Goal: Task Accomplishment & Management: Complete application form

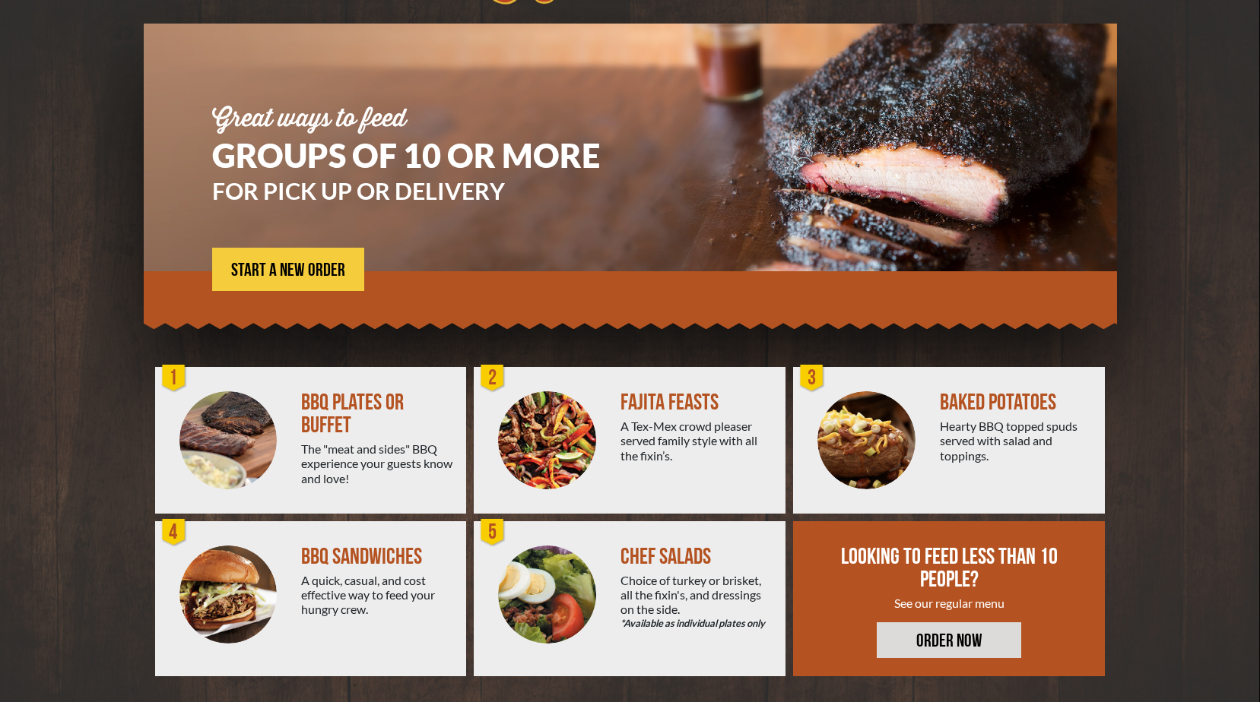
scroll to position [99, 0]
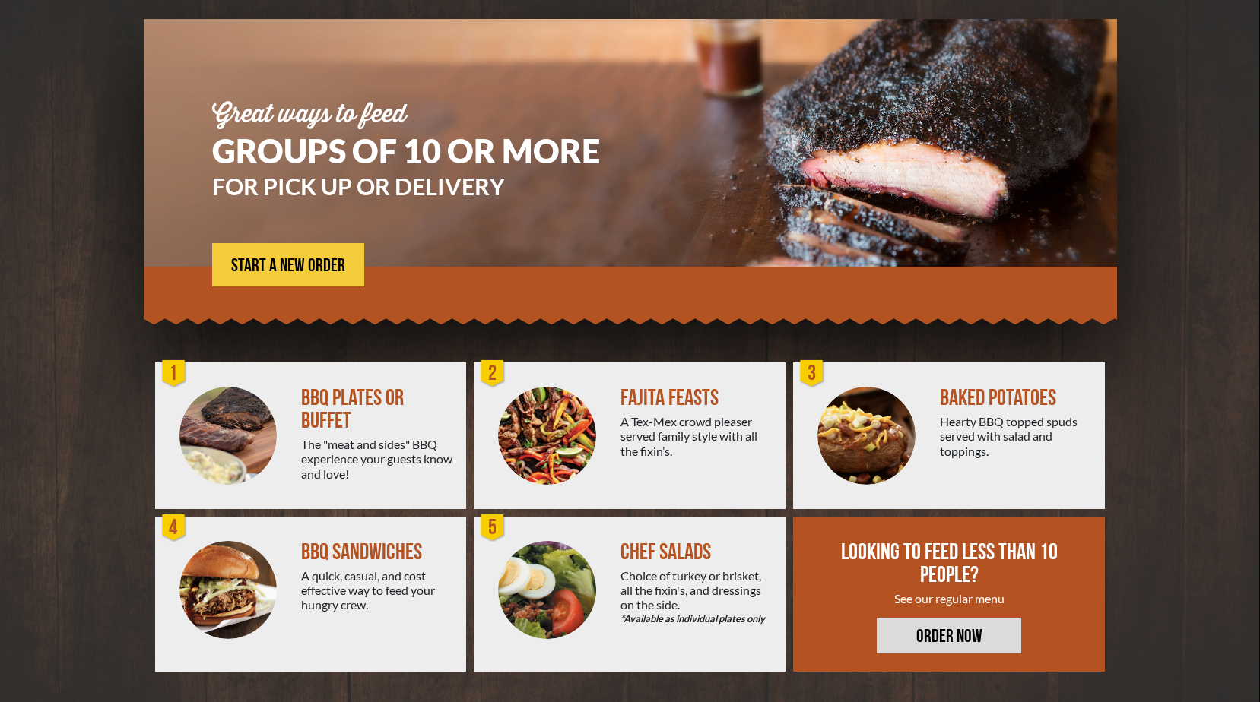
click at [341, 556] on div "BBQ SANDWICHES" at bounding box center [377, 552] width 153 height 23
click at [176, 528] on div "4" at bounding box center [174, 528] width 30 height 30
click at [301, 270] on span "START A NEW ORDER" at bounding box center [288, 266] width 114 height 18
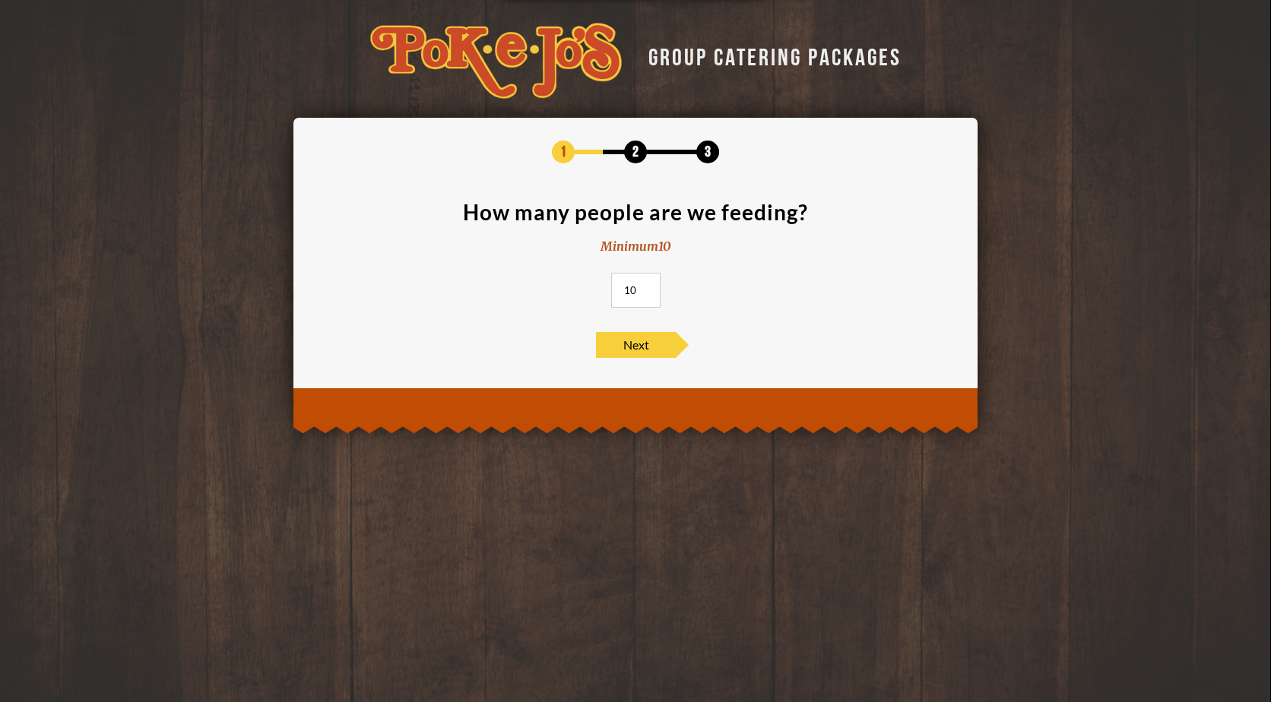
click at [645, 290] on input "10" at bounding box center [635, 290] width 49 height 35
type input "60"
click at [636, 350] on span "Next" at bounding box center [636, 345] width 80 height 26
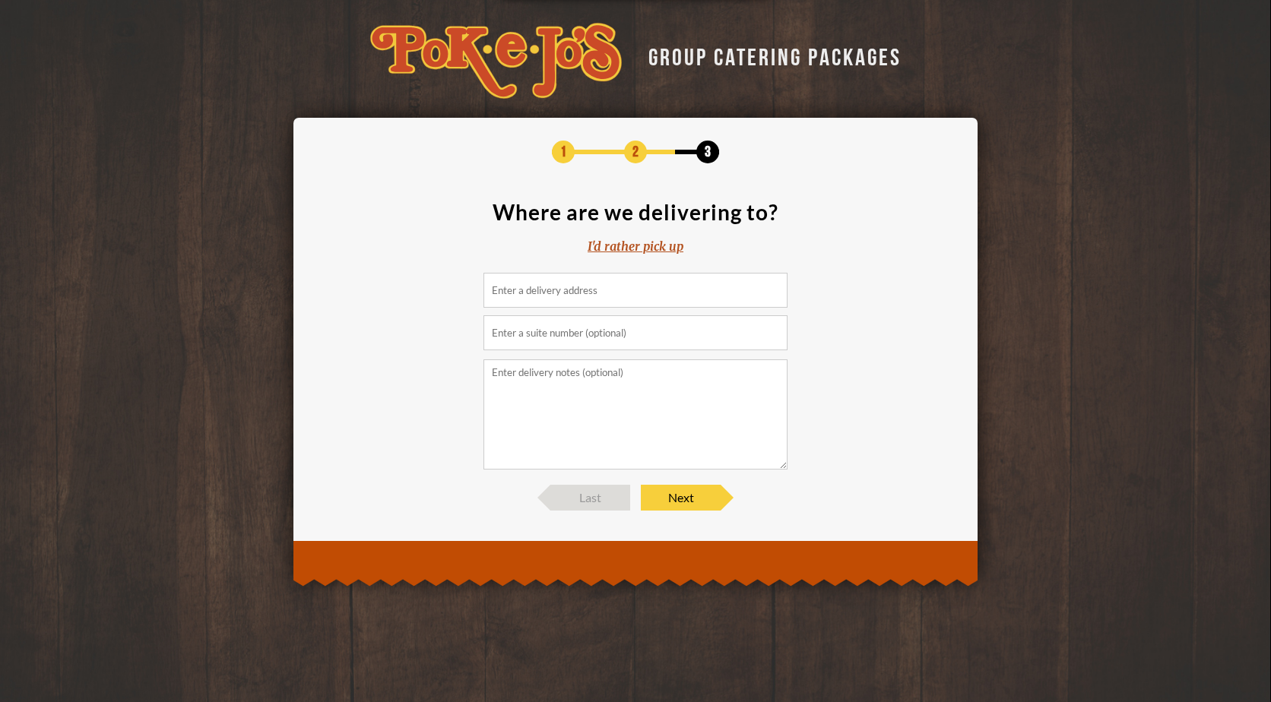
click at [499, 289] on input at bounding box center [636, 290] width 304 height 35
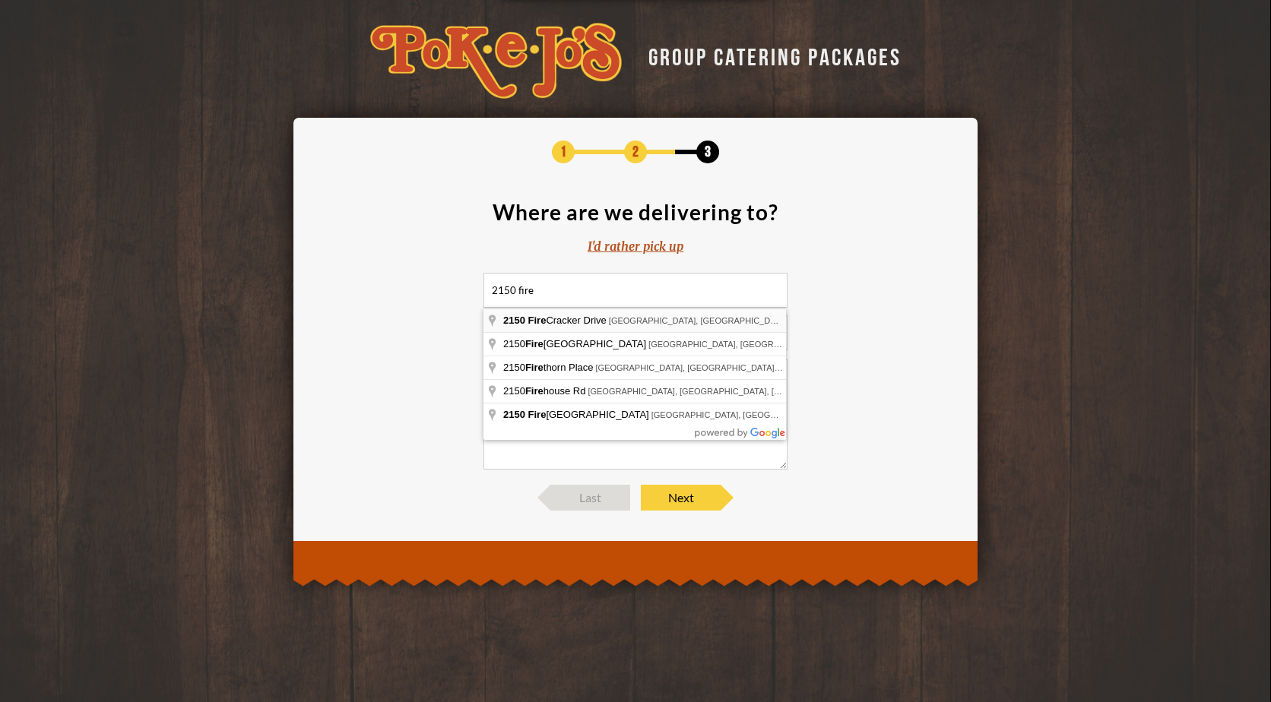
type input "[STREET_ADDRESS]"
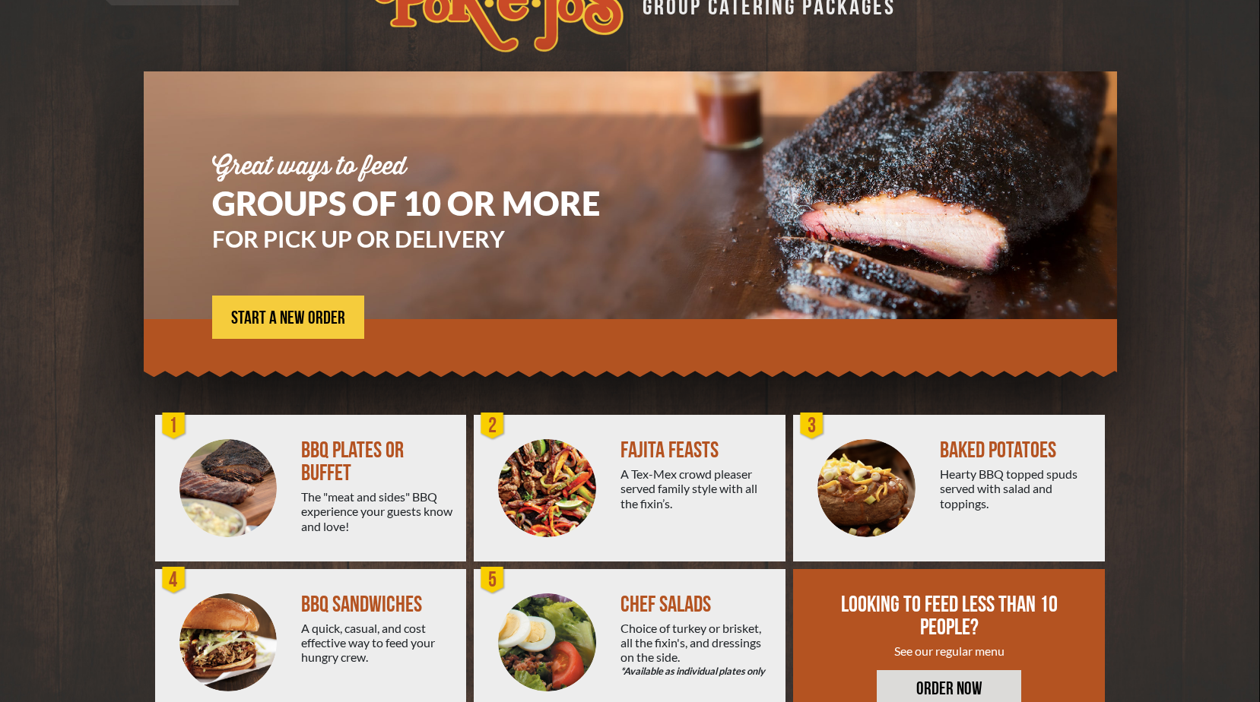
scroll to position [23, 0]
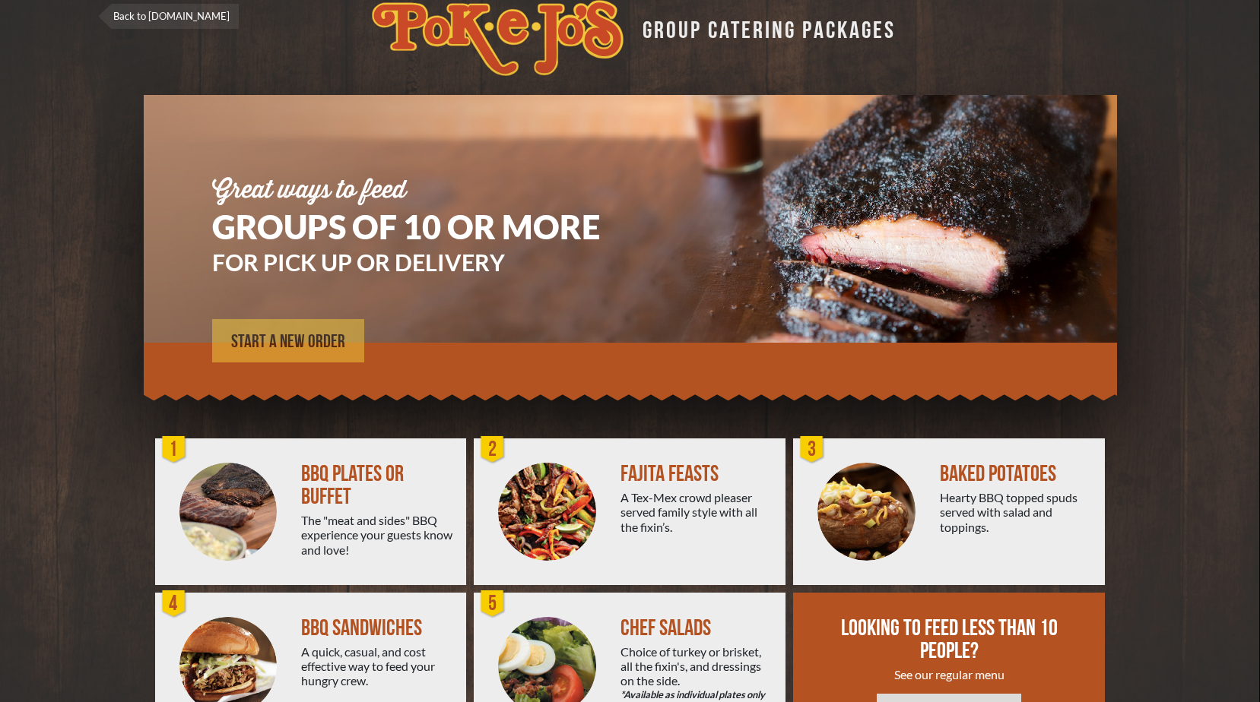
click at [282, 350] on span "START A NEW ORDER" at bounding box center [288, 342] width 114 height 18
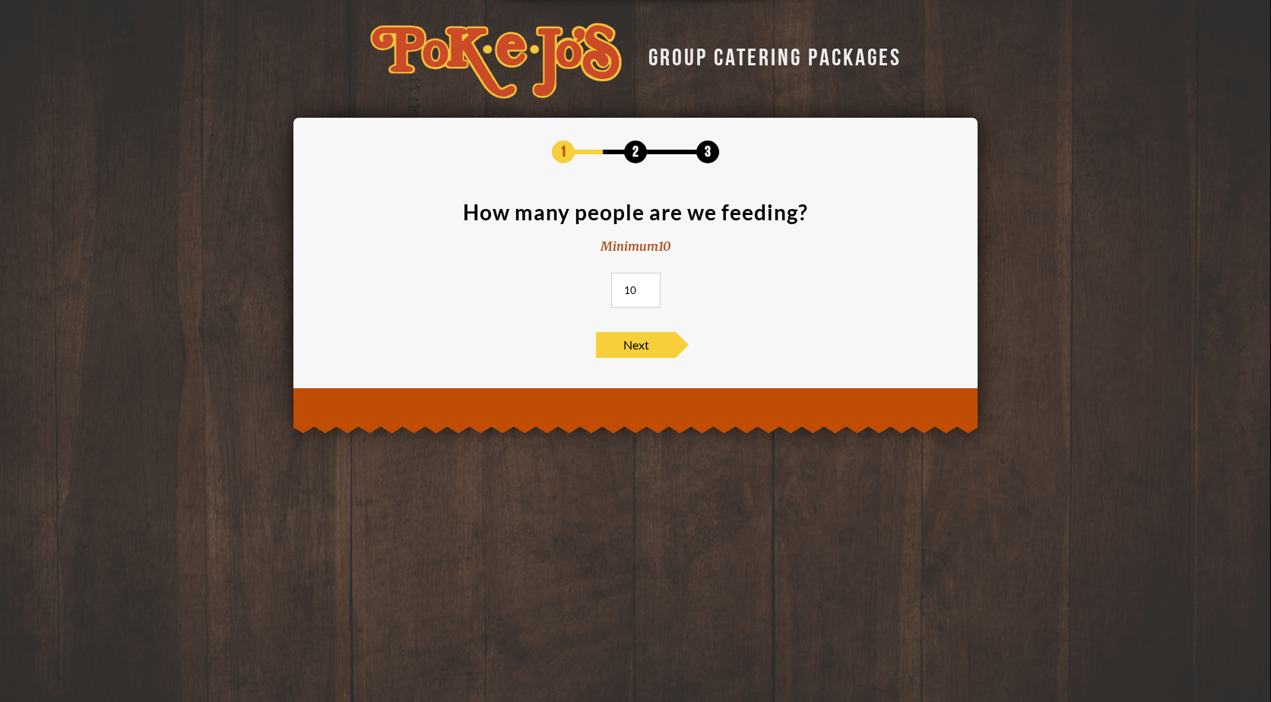
click at [628, 296] on input "10" at bounding box center [635, 290] width 49 height 35
click at [636, 289] on input "10" at bounding box center [635, 290] width 49 height 35
type input "1"
type input "60"
click at [640, 342] on span "Next" at bounding box center [636, 345] width 80 height 26
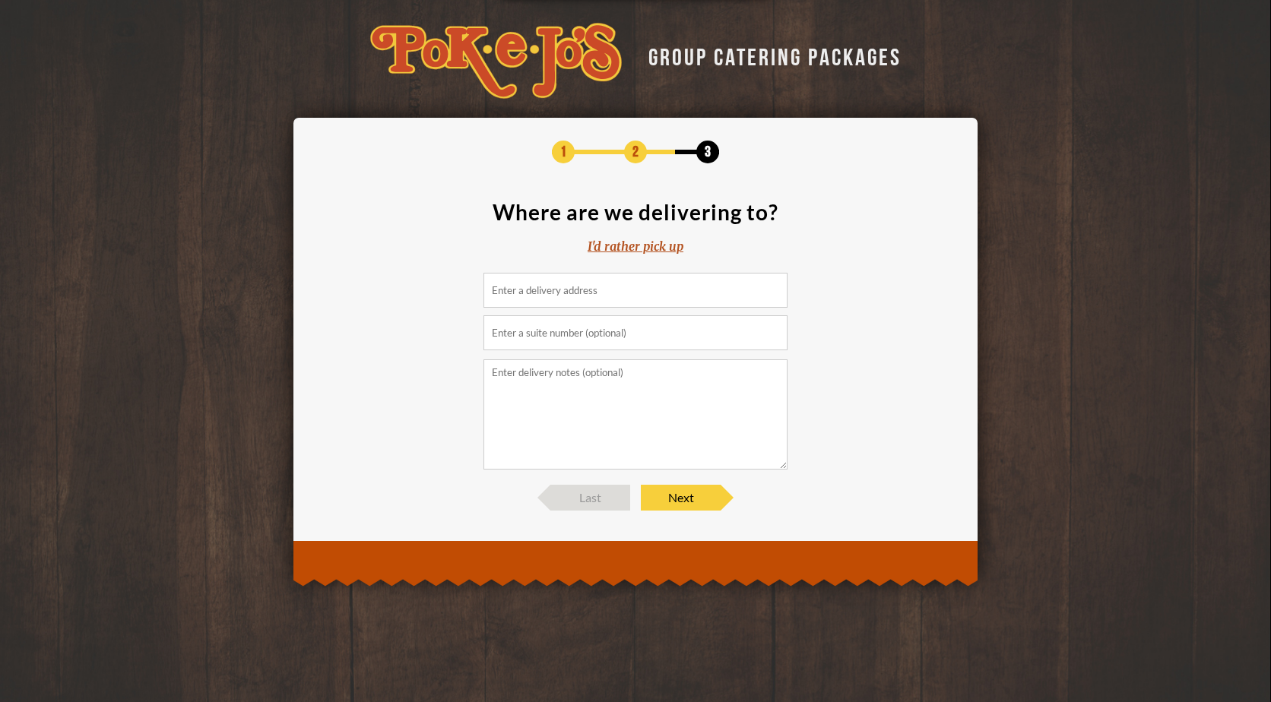
click at [498, 292] on input at bounding box center [636, 290] width 304 height 35
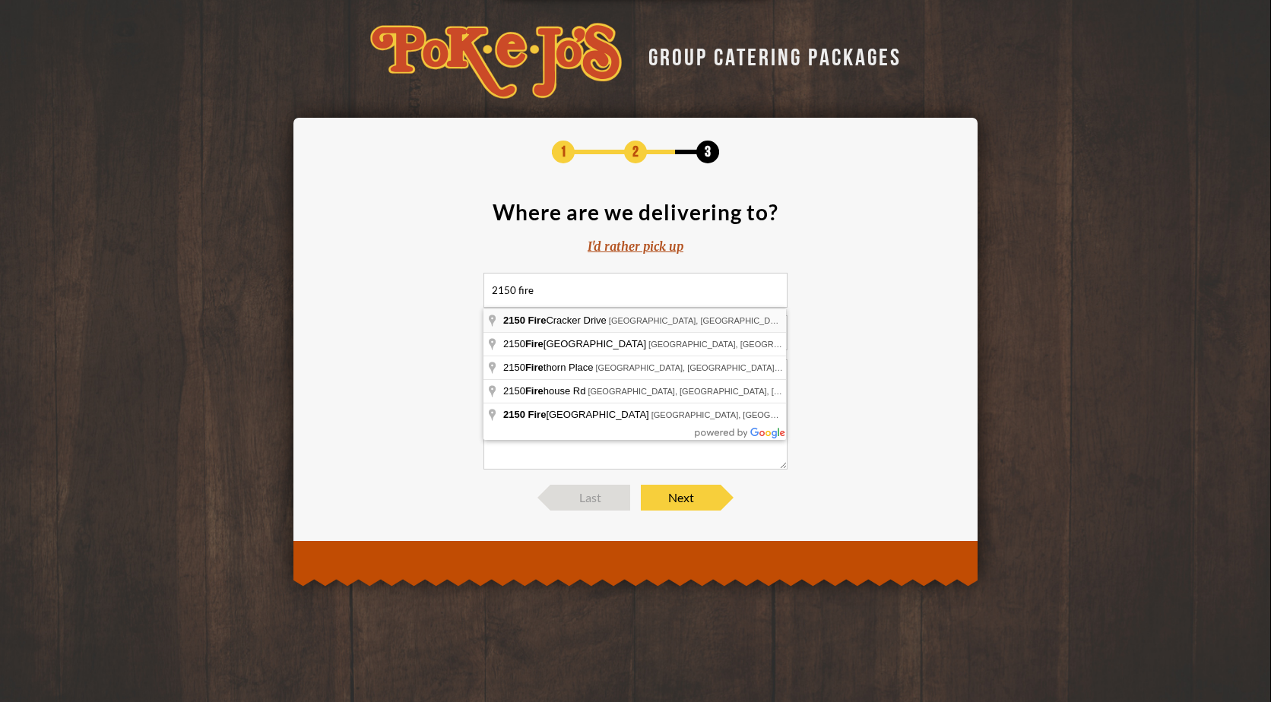
type input "[STREET_ADDRESS]"
